Goal: Check status

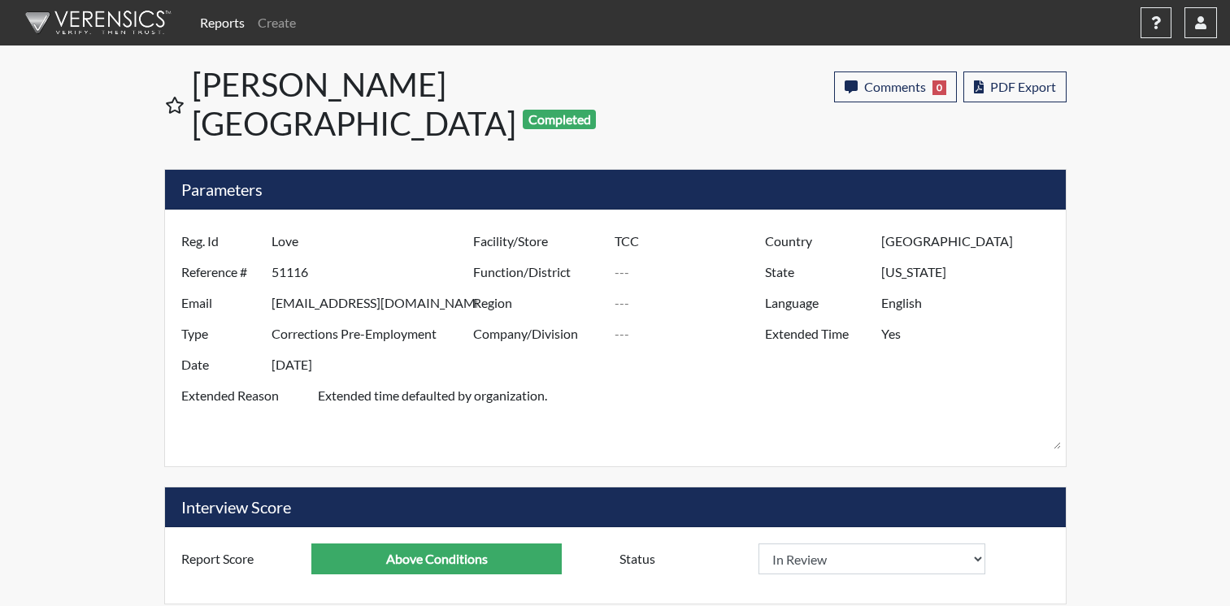
select select
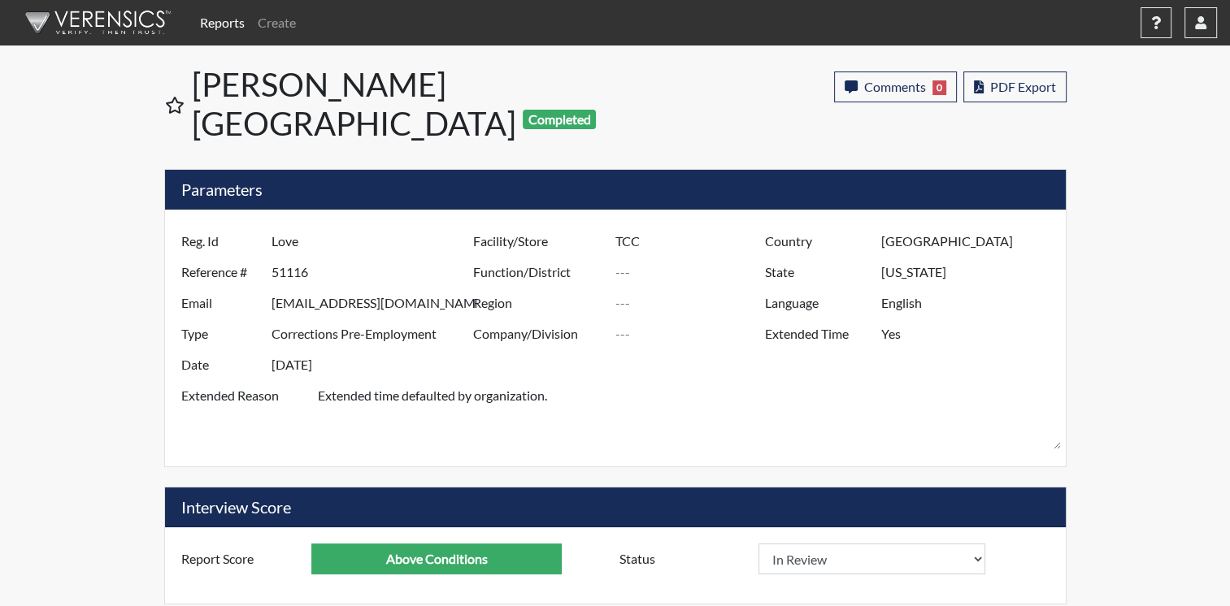
scroll to position [270, 675]
select select
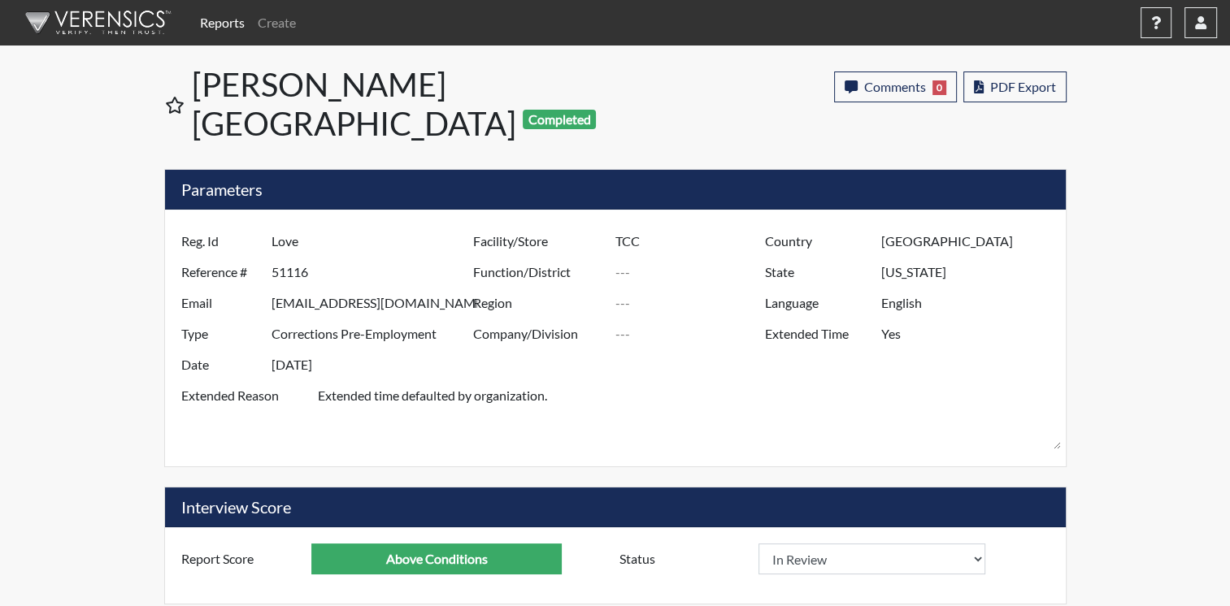
select select
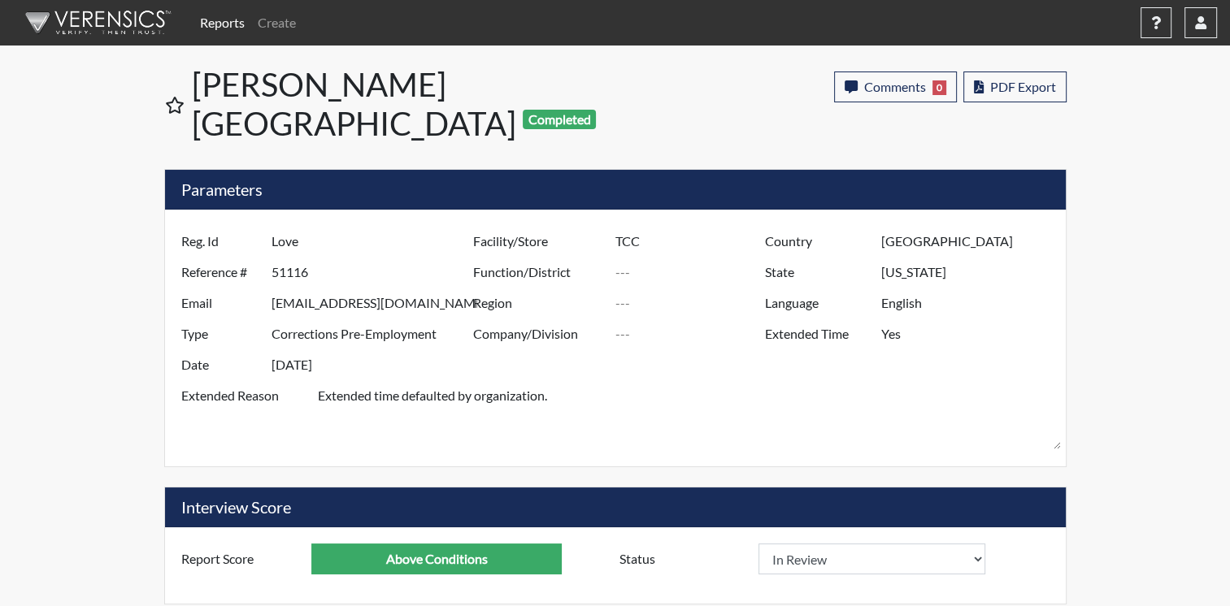
select select
